Goal: Check status: Check status

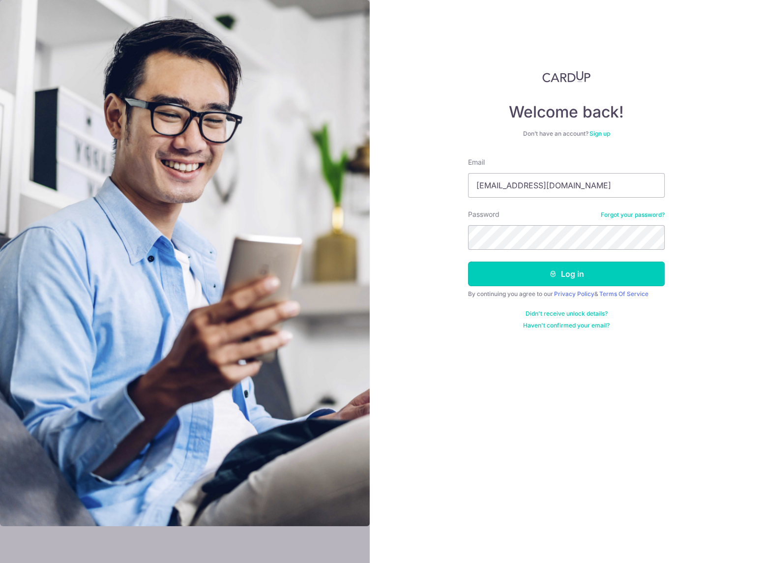
click at [558, 274] on button "Log in" at bounding box center [566, 274] width 197 height 25
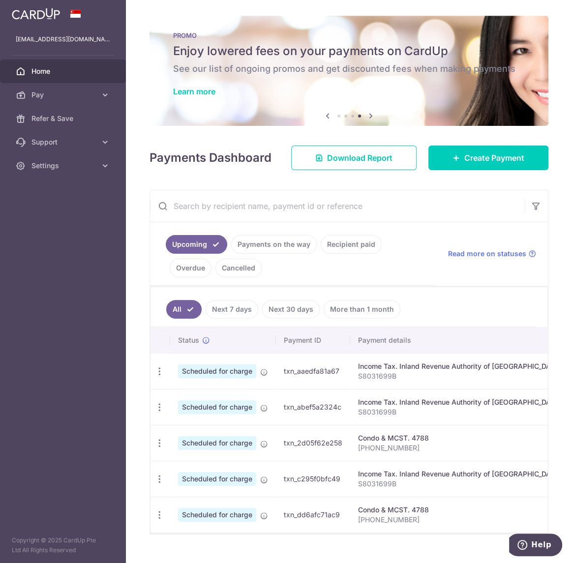
click at [39, 369] on aside "[EMAIL_ADDRESS][DOMAIN_NAME] Home Pay Payments Recipients Cards Refer & Save Su…" at bounding box center [63, 281] width 126 height 563
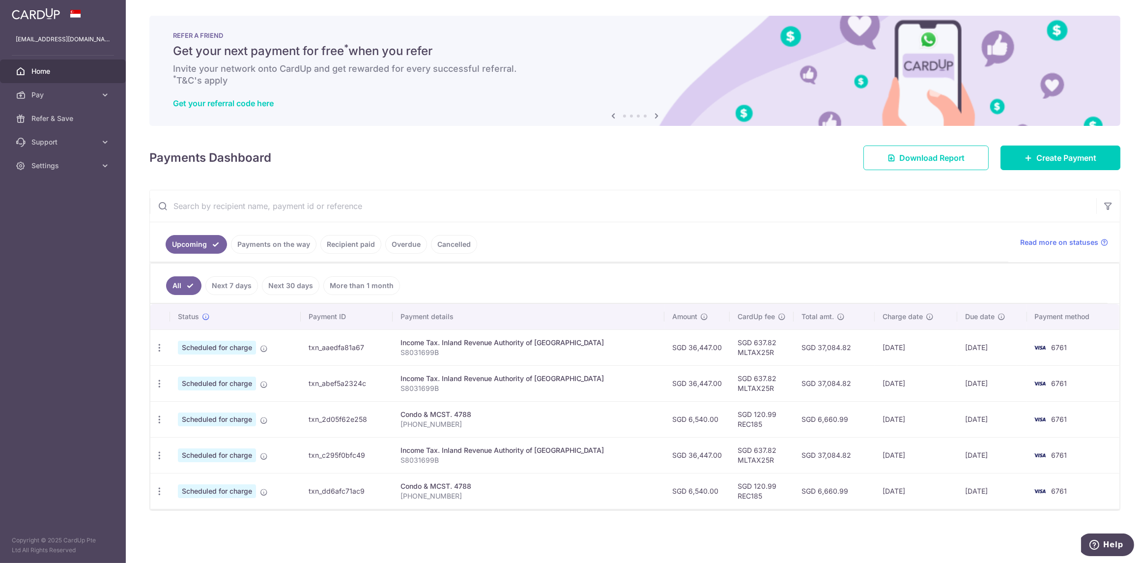
click at [340, 246] on link "Recipient paid" at bounding box center [351, 244] width 61 height 19
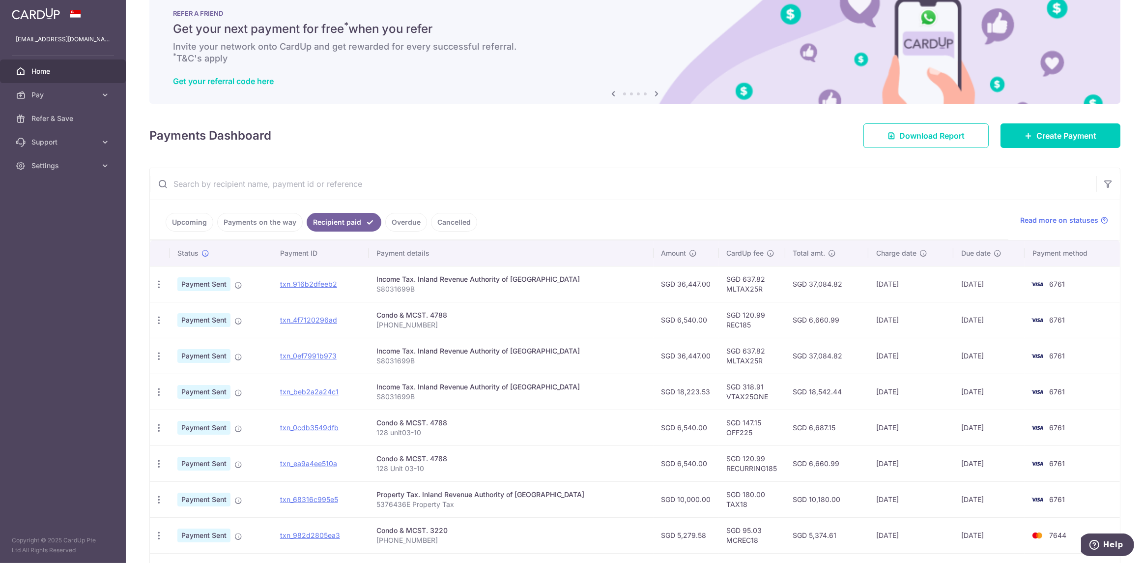
scroll to position [98, 0]
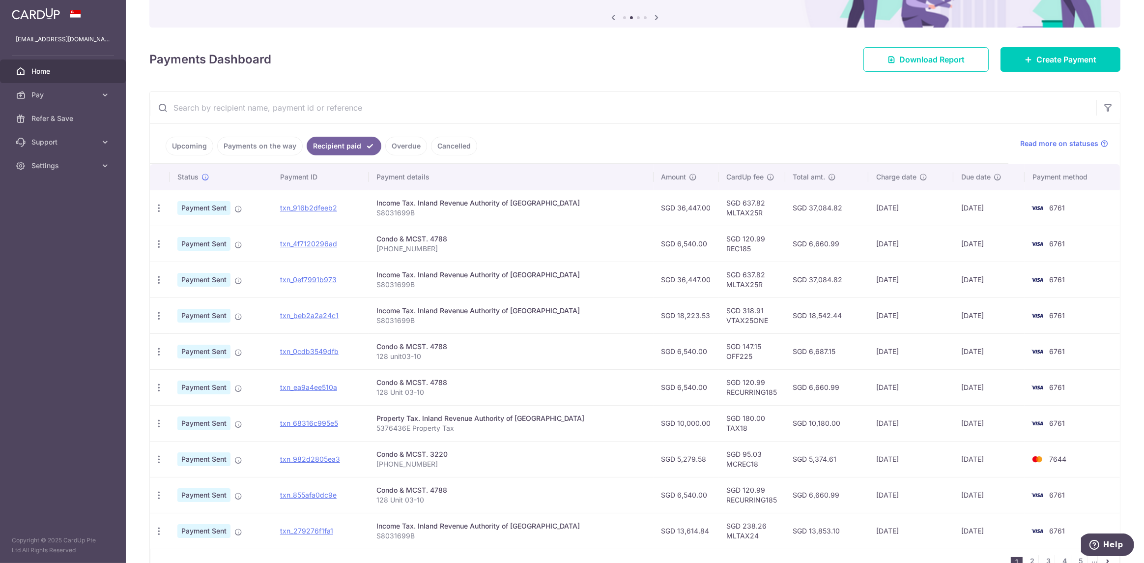
click at [177, 143] on link "Upcoming" at bounding box center [190, 146] width 48 height 19
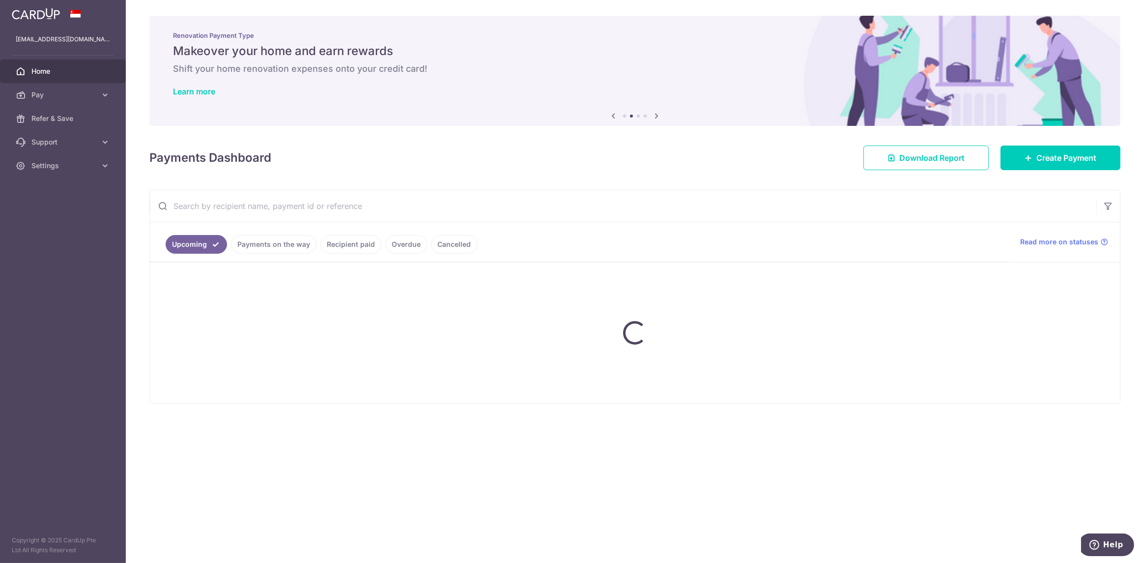
scroll to position [0, 0]
